Goal: Task Accomplishment & Management: Complete application form

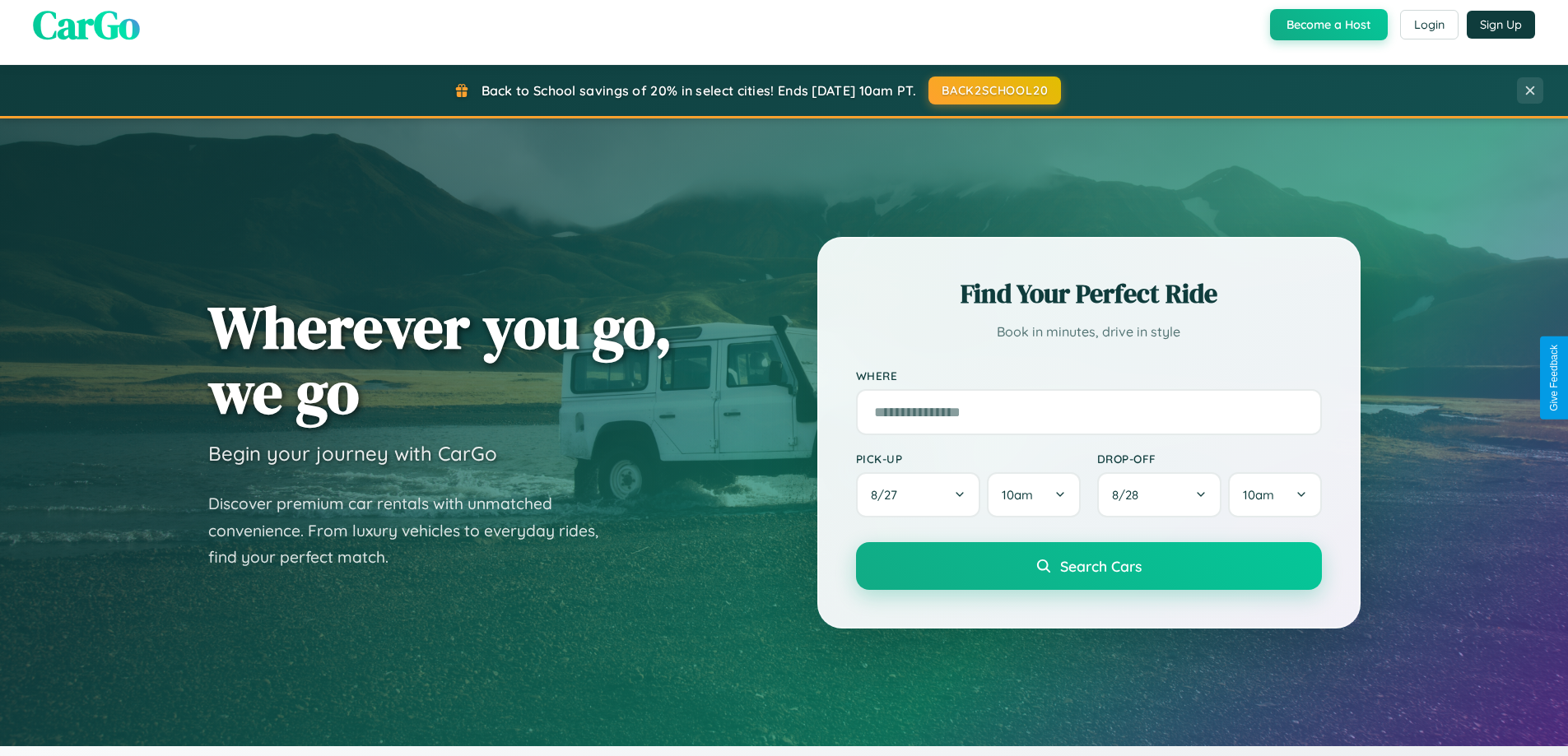
scroll to position [710, 0]
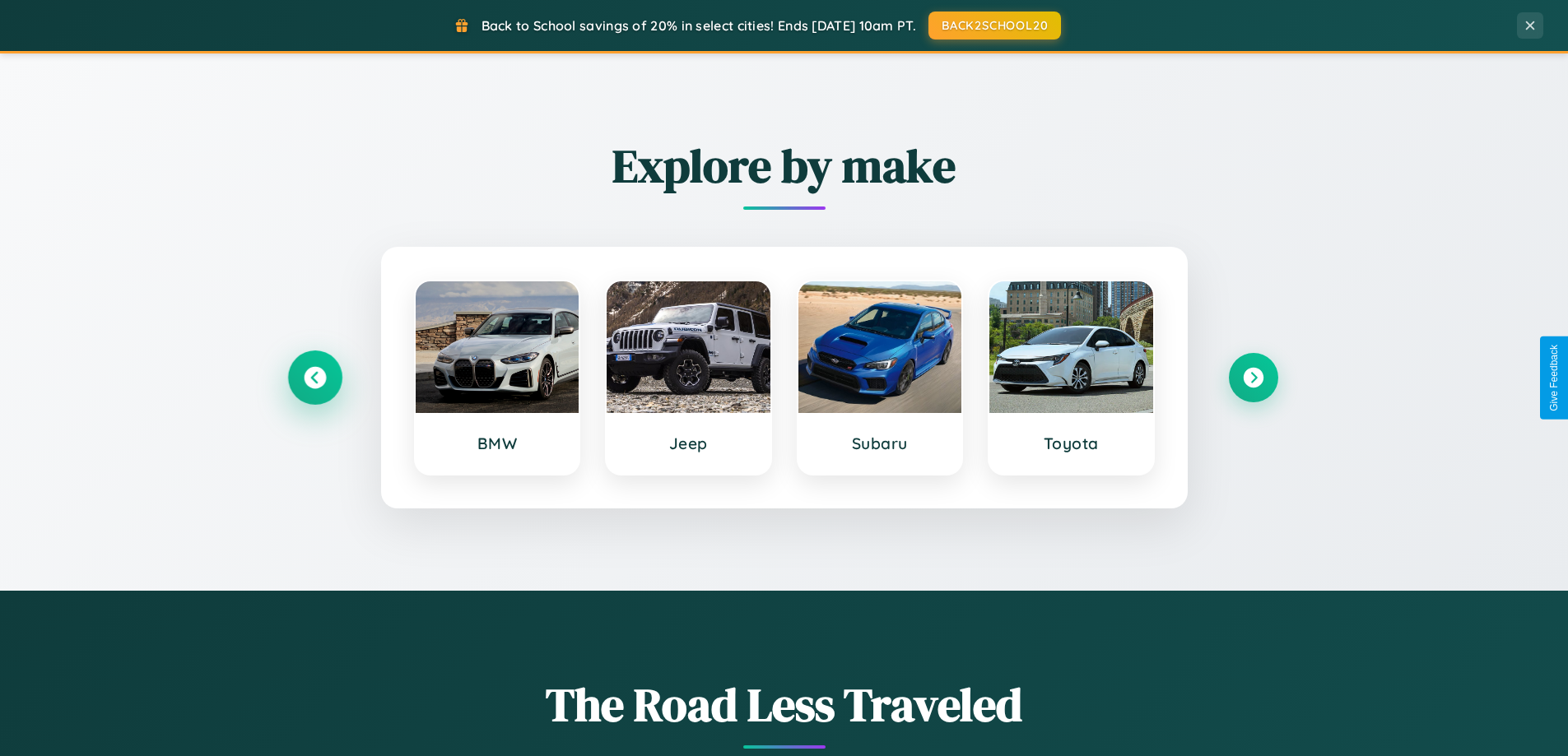
click at [314, 378] on icon at bounding box center [314, 378] width 22 height 22
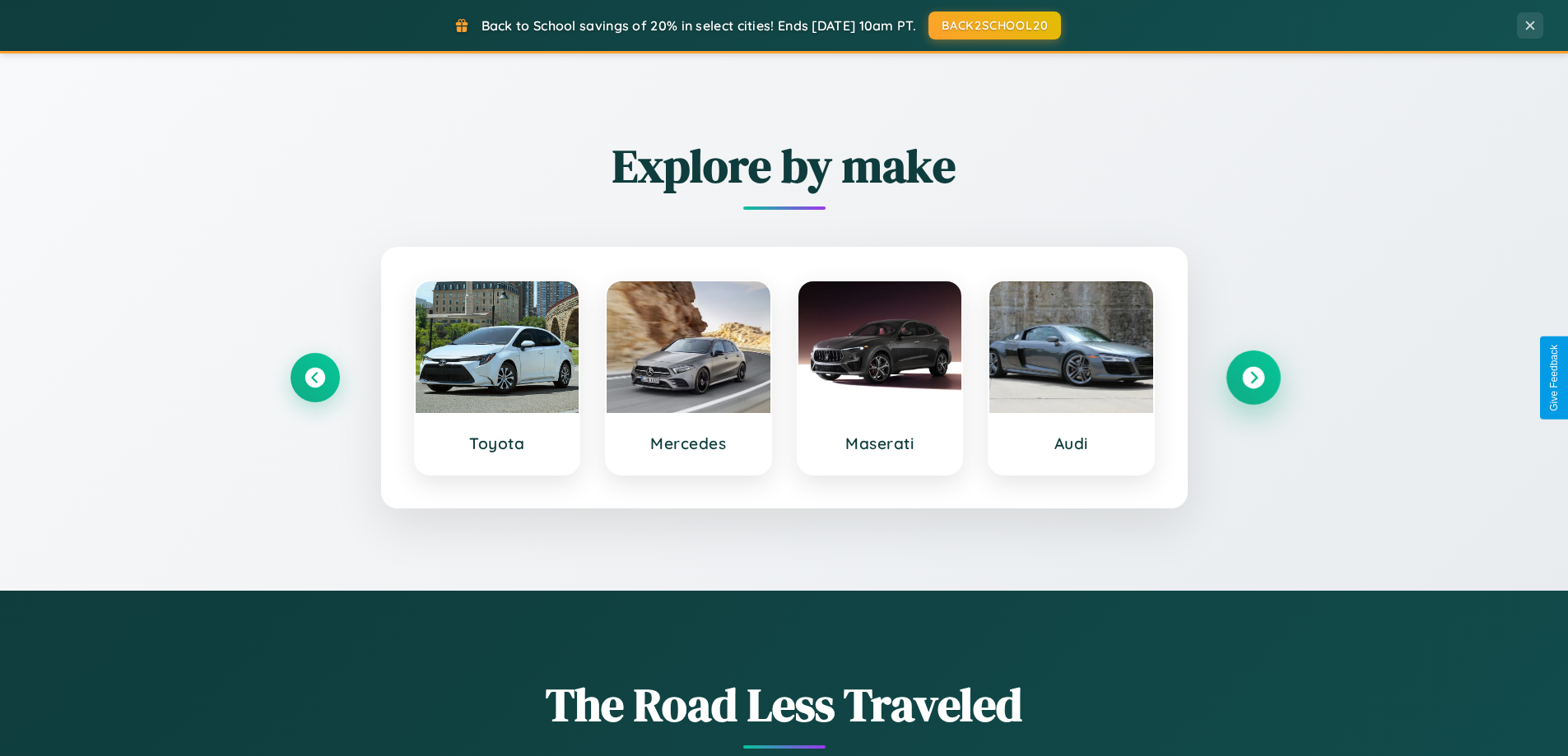
click at [1253, 378] on icon at bounding box center [1253, 378] width 22 height 22
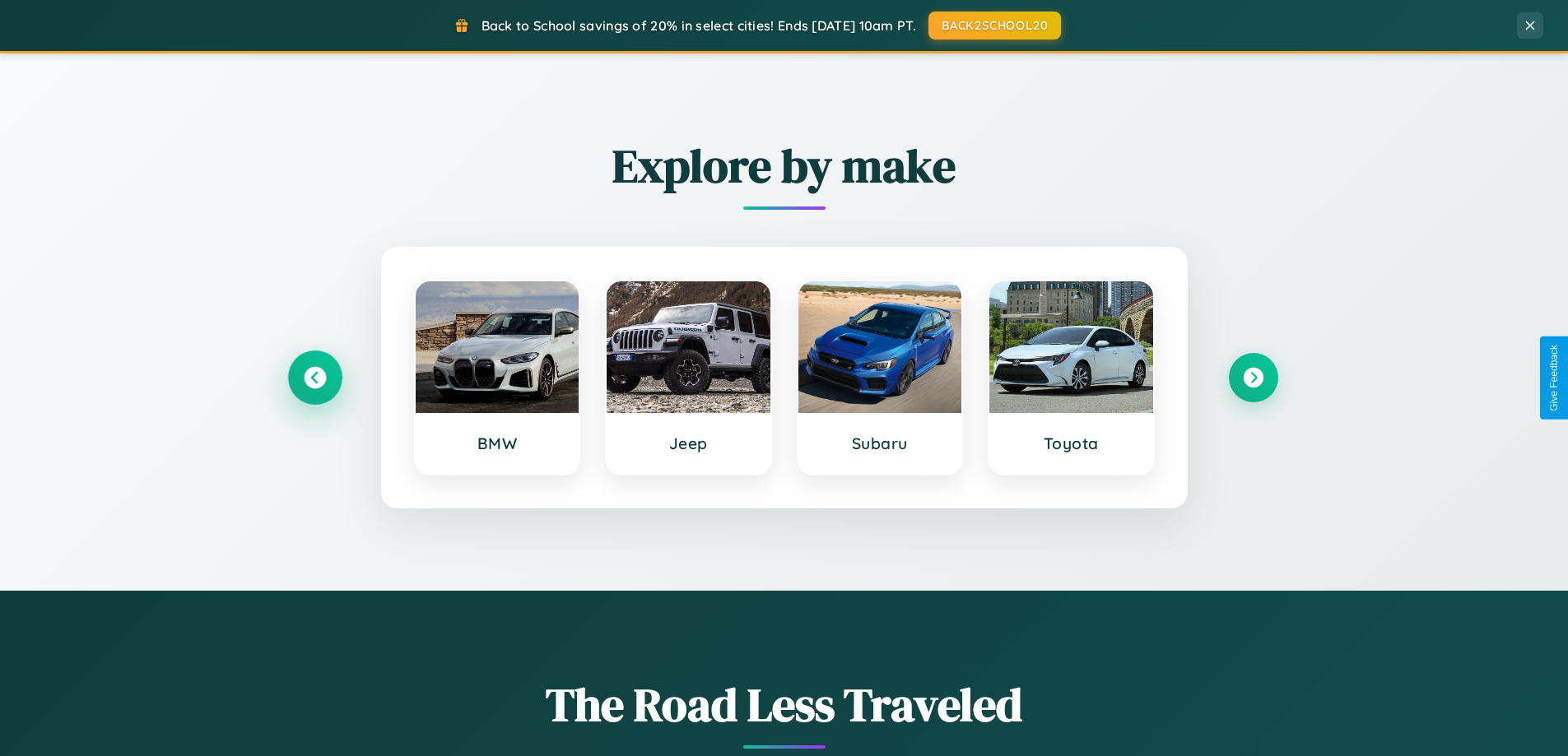
click at [314, 378] on icon at bounding box center [314, 378] width 22 height 22
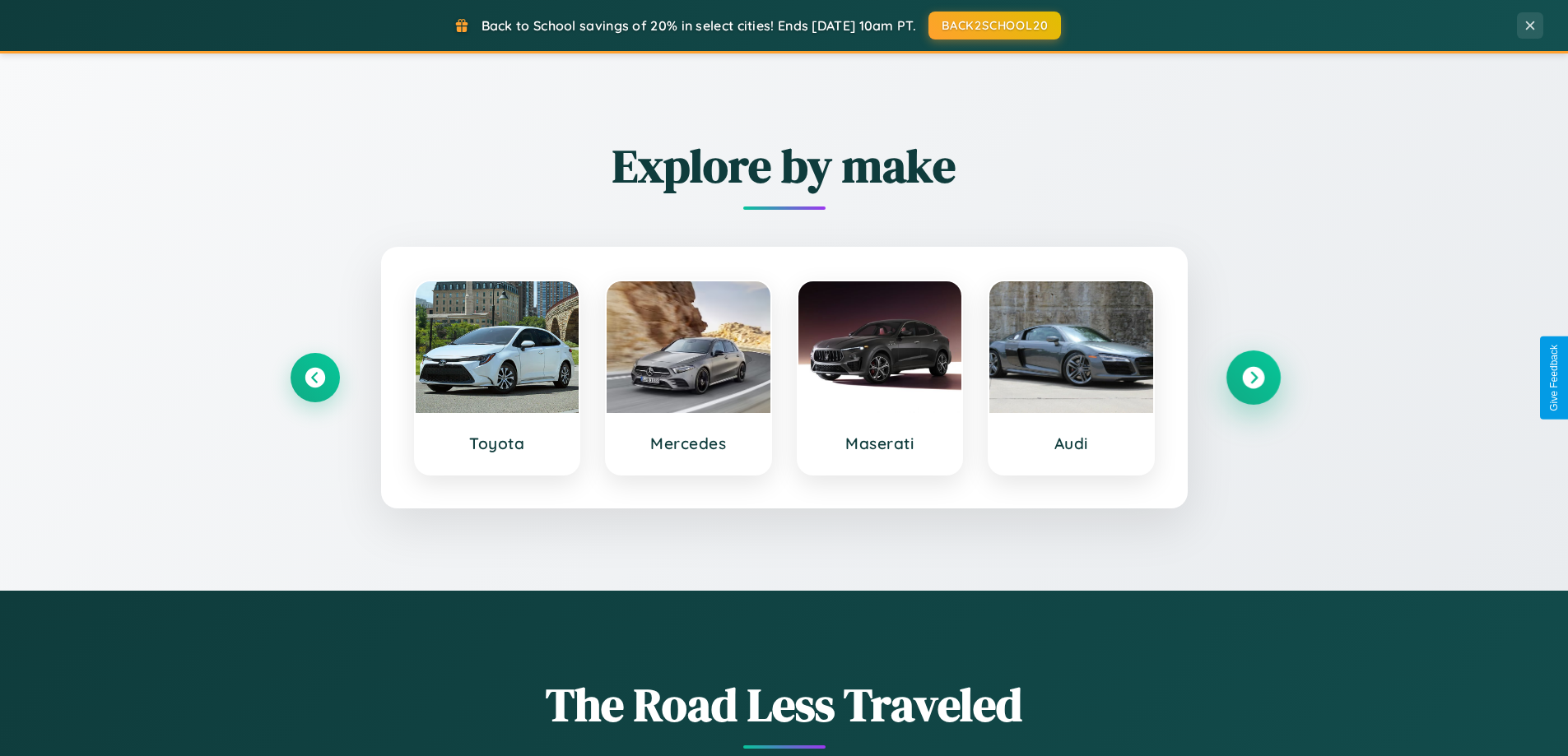
click at [1253, 378] on icon at bounding box center [1253, 378] width 22 height 22
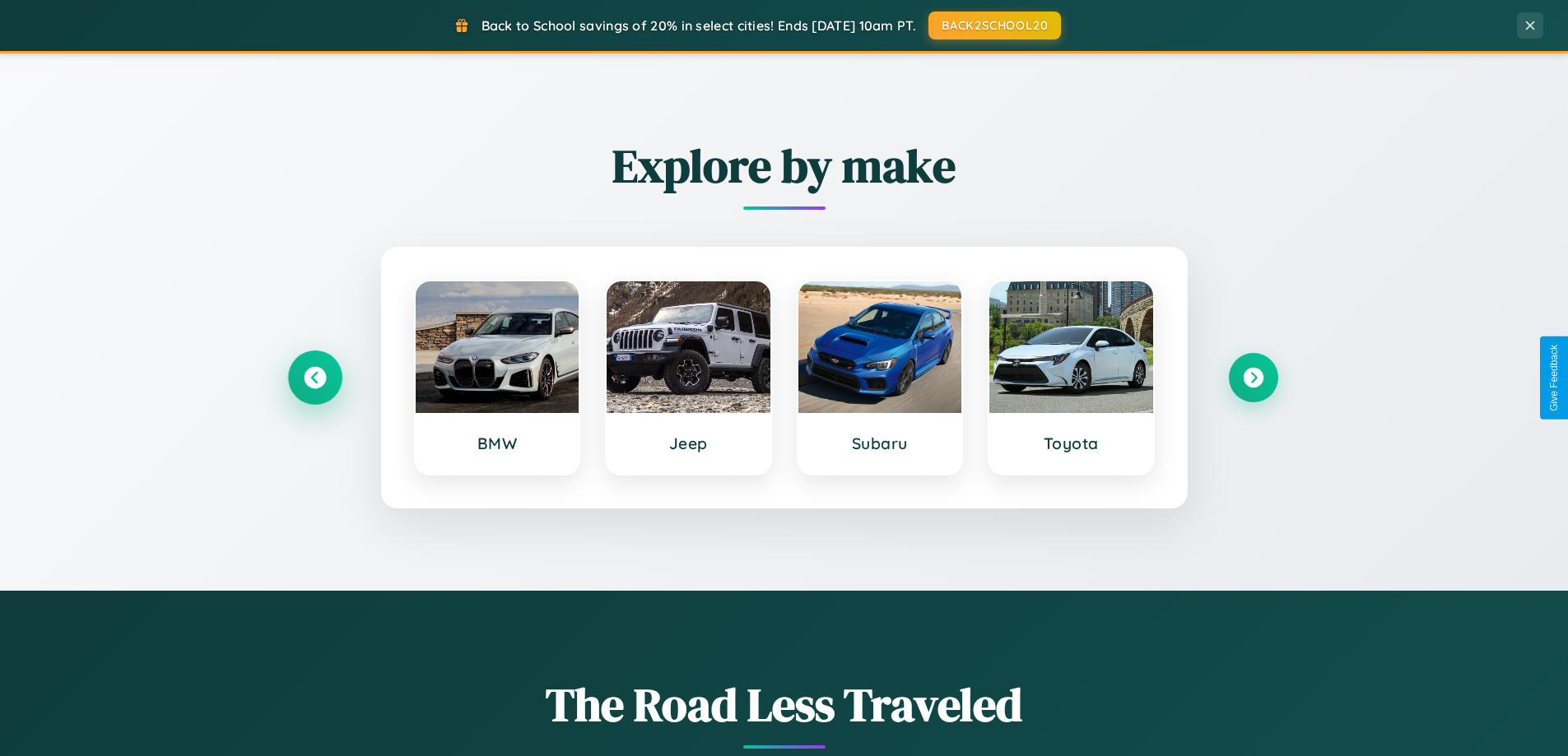
click at [314, 378] on icon at bounding box center [314, 378] width 22 height 22
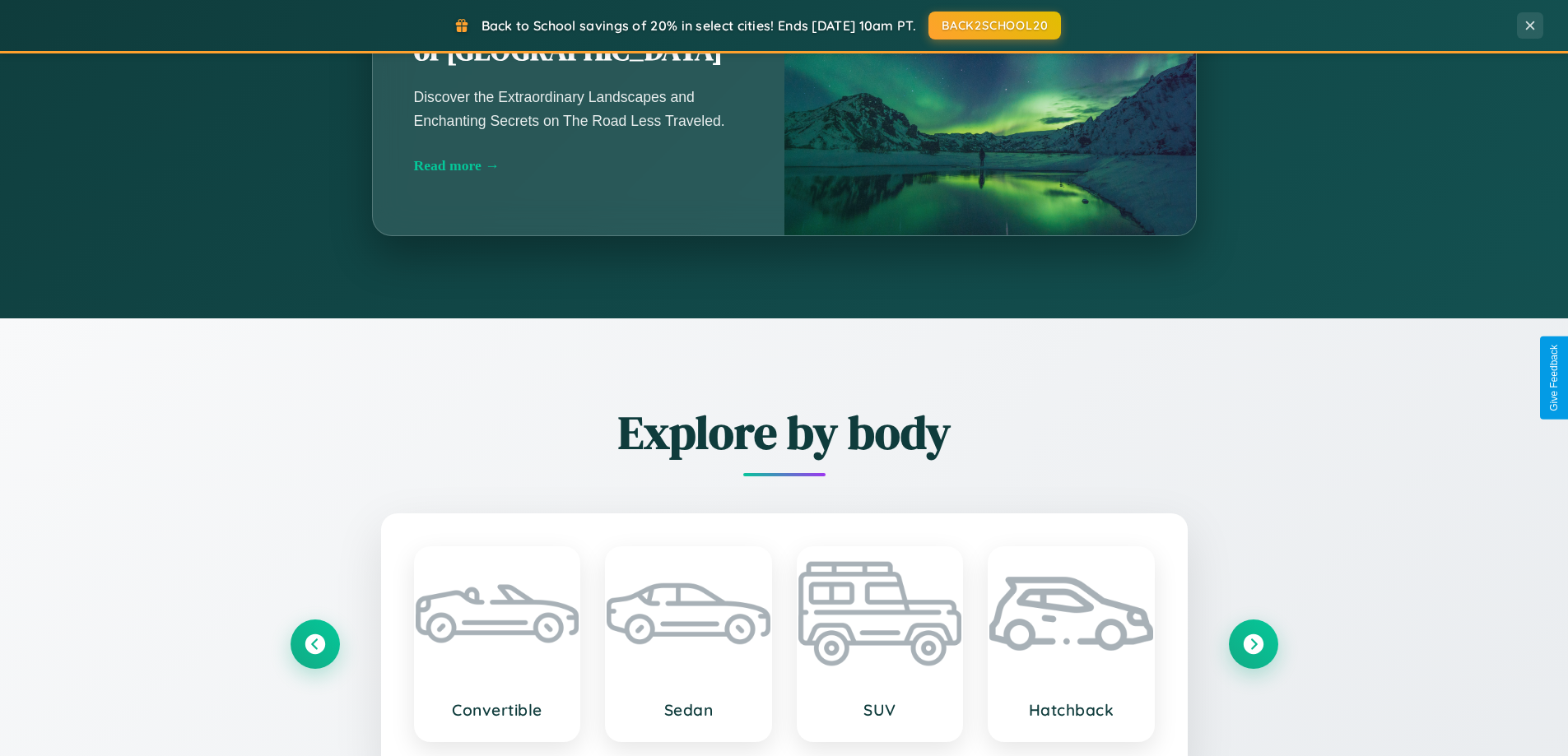
scroll to position [2644, 0]
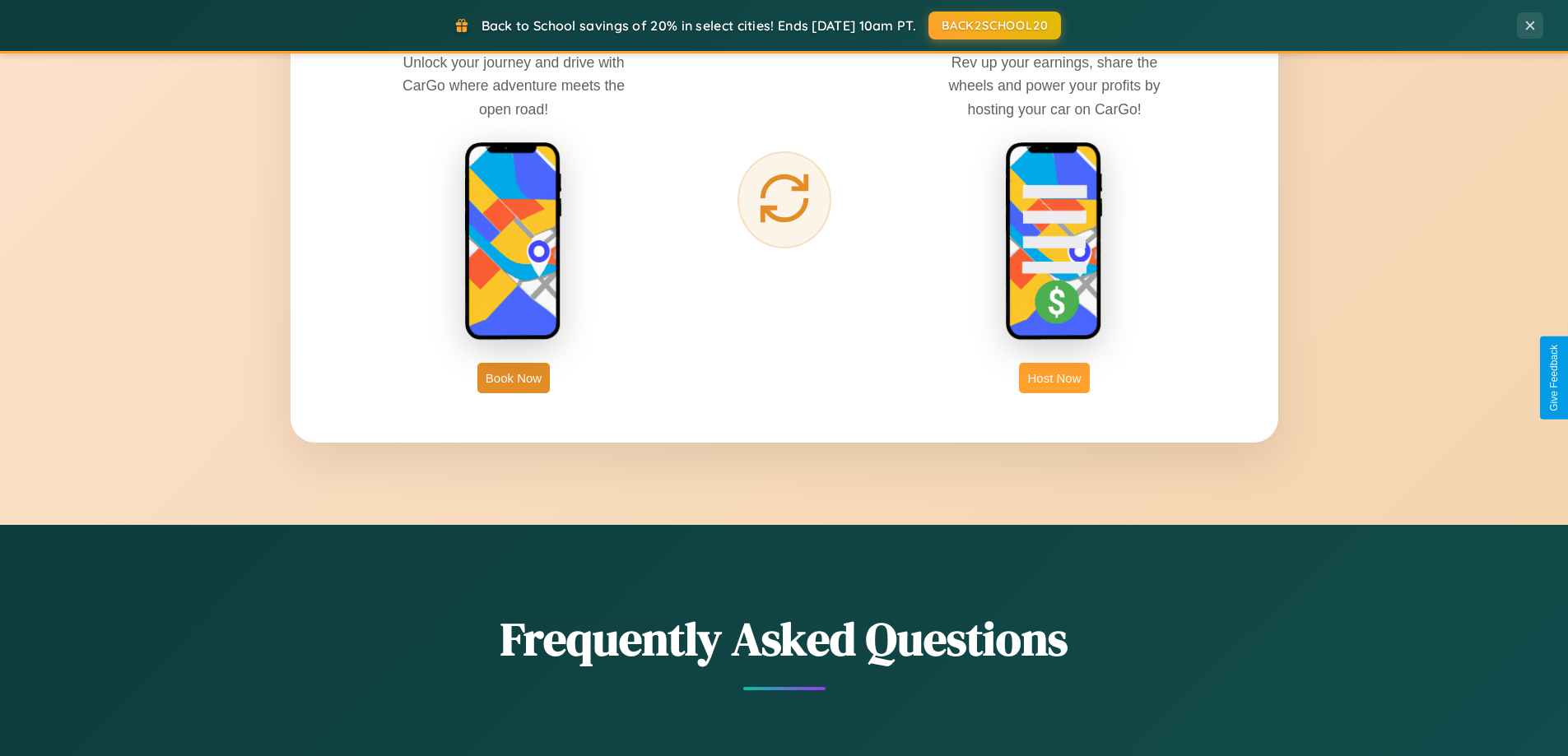
click at [1054, 378] on button "Host Now" at bounding box center [1054, 378] width 70 height 31
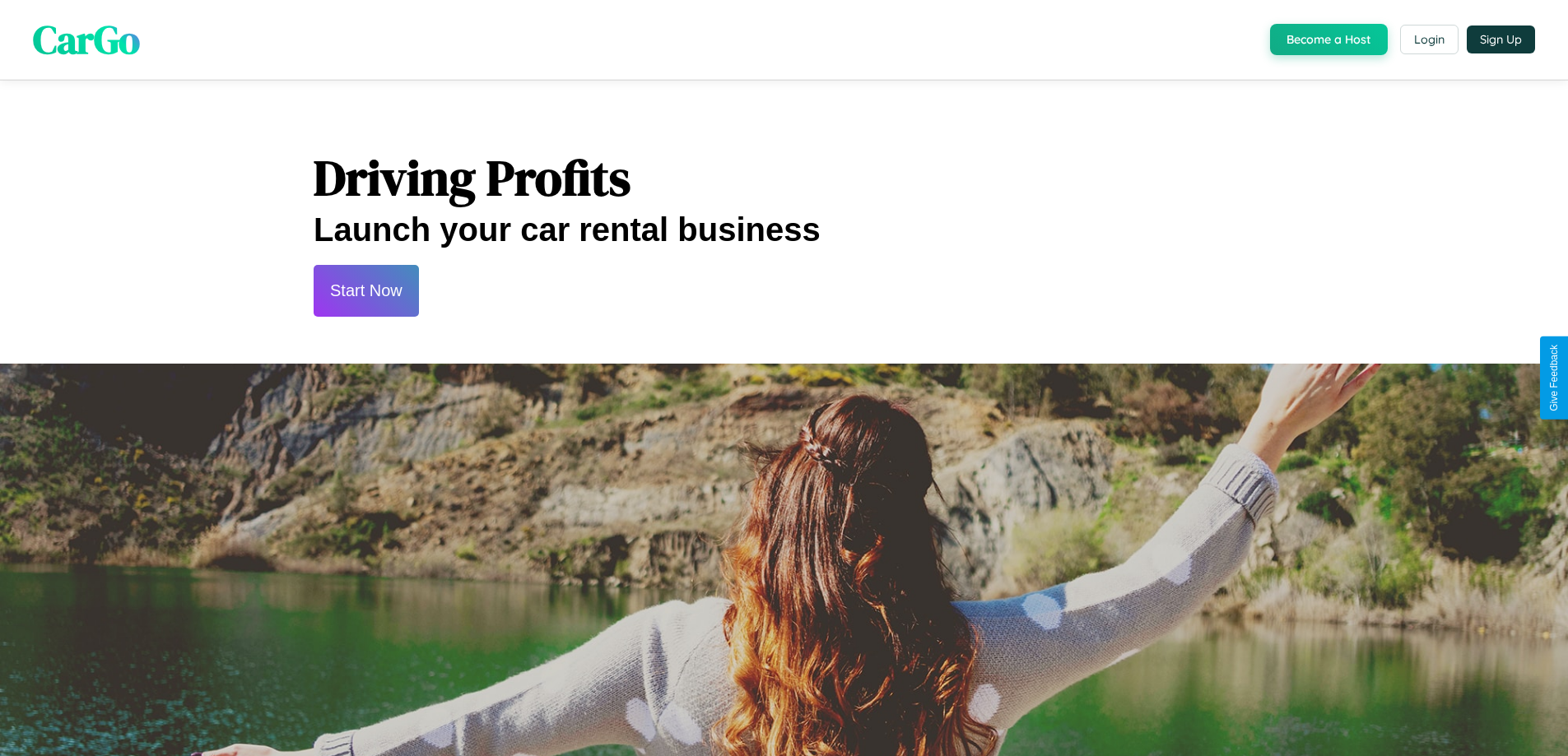
click at [366, 291] on button "Start Now" at bounding box center [366, 291] width 106 height 51
